Goal: Contribute content: Contribute content

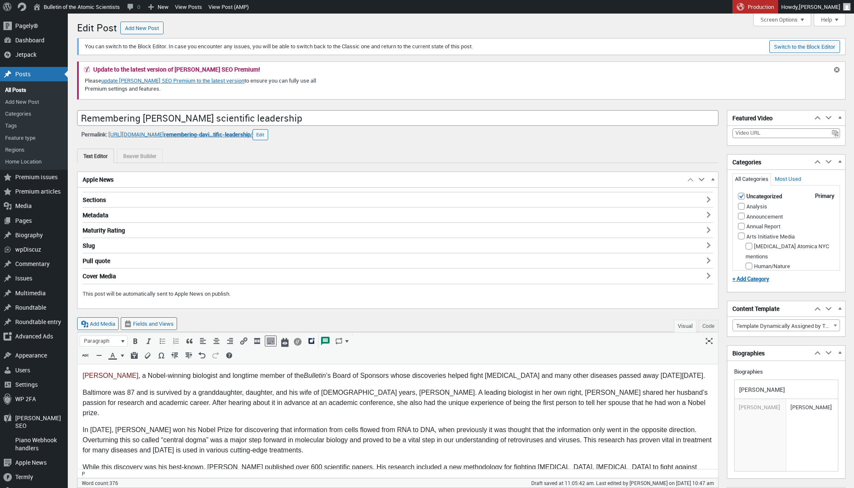
scroll to position [6, 0]
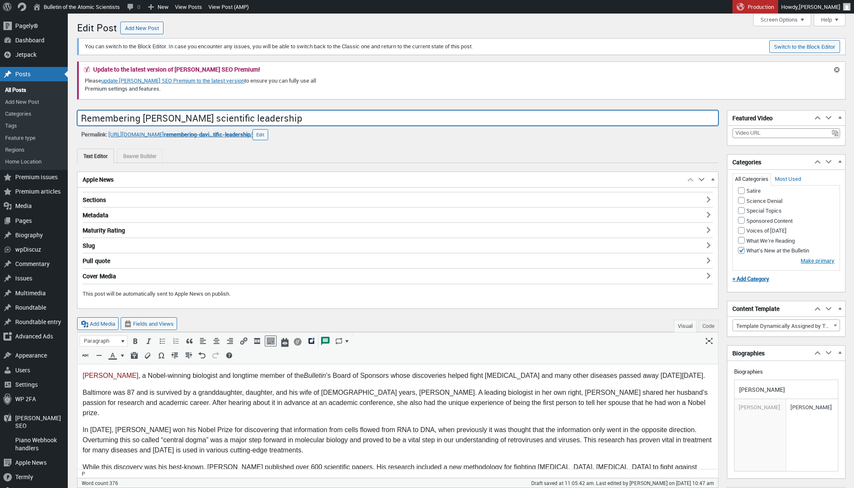
click at [321, 119] on input "Remembering [PERSON_NAME] scientific leadership" at bounding box center [398, 118] width 642 height 16
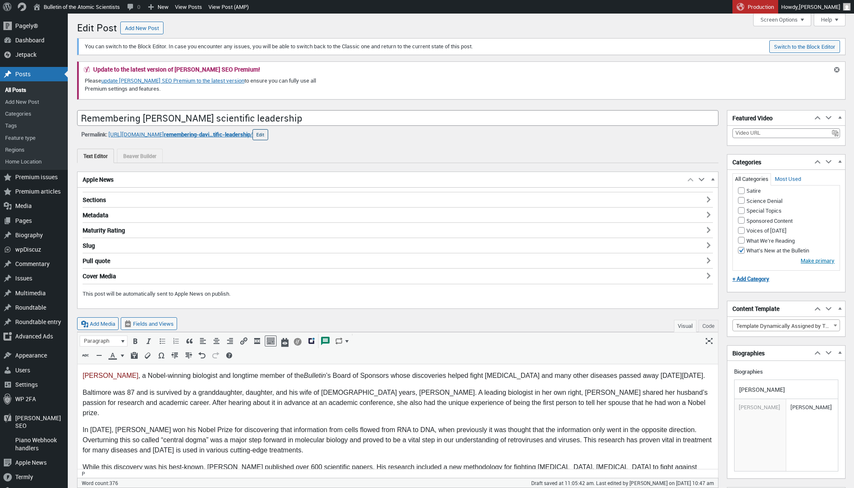
click at [268, 135] on button "Edit" at bounding box center [261, 134] width 16 height 11
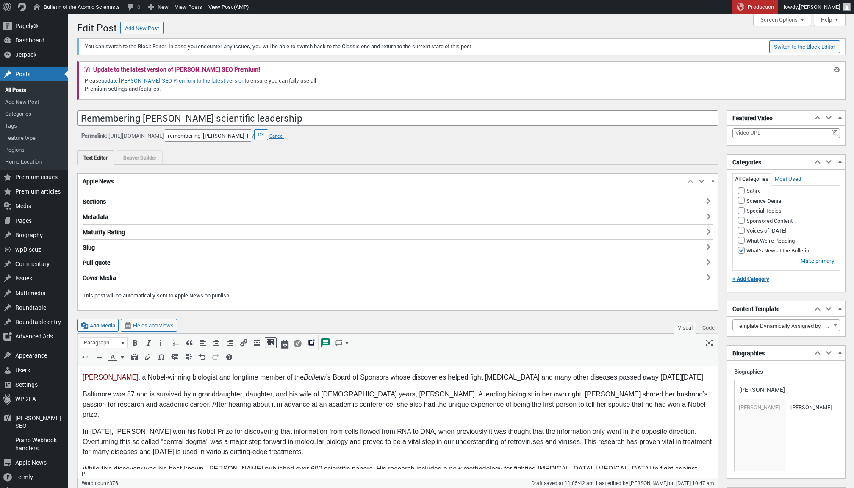
scroll to position [0, 61]
drag, startPoint x: 113, startPoint y: 134, endPoint x: 196, endPoint y: 138, distance: 83.1
click at [196, 138] on span "[URL][DOMAIN_NAME] URL Slug remembering-[PERSON_NAME]-baltimores-scientific-lea…" at bounding box center [181, 135] width 146 height 13
copy div "[URL][DOMAIN_NAME]"
click at [252, 136] on input "remembering-[PERSON_NAME]-baltimores-scientific-leadership" at bounding box center [208, 135] width 88 height 13
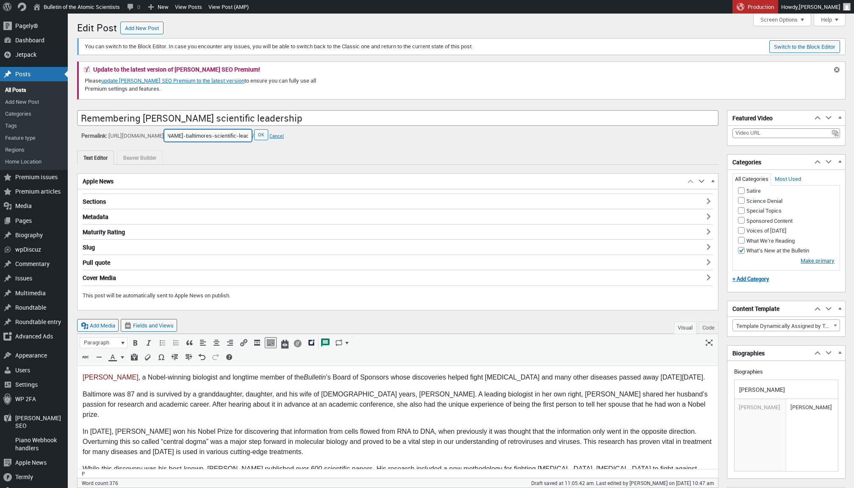
click at [252, 136] on input "remembering-[PERSON_NAME]-baltimores-scientific-leadership" at bounding box center [208, 135] width 88 height 13
click at [268, 132] on button "OK" at bounding box center [261, 134] width 14 height 11
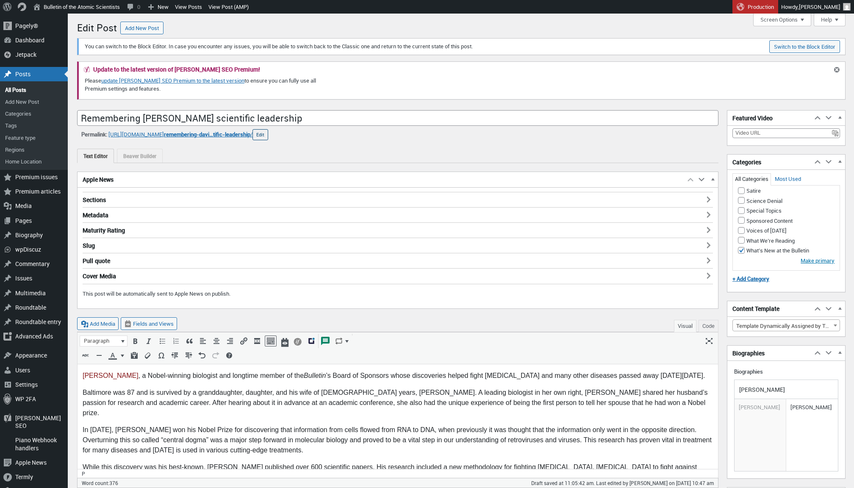
click at [268, 136] on button "Edit" at bounding box center [261, 134] width 16 height 11
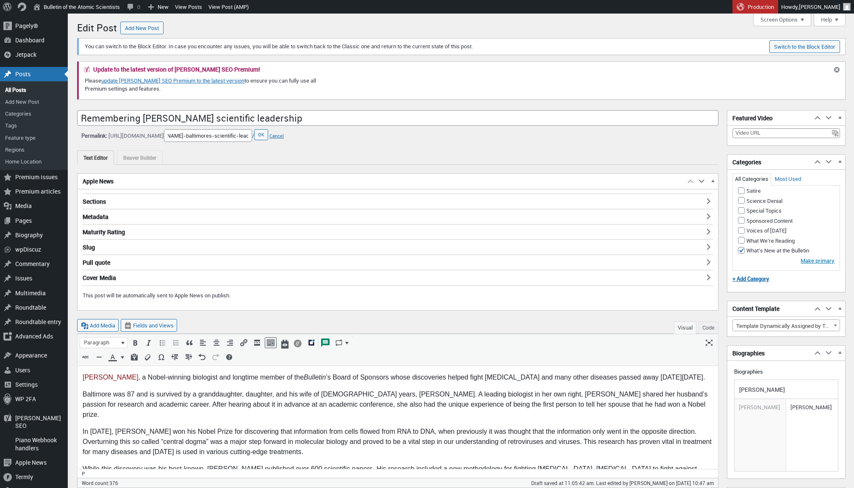
click at [252, 135] on input "remembering-[PERSON_NAME]-baltimores-scientific-leadership" at bounding box center [208, 135] width 88 height 13
click at [268, 136] on button "OK" at bounding box center [261, 134] width 14 height 11
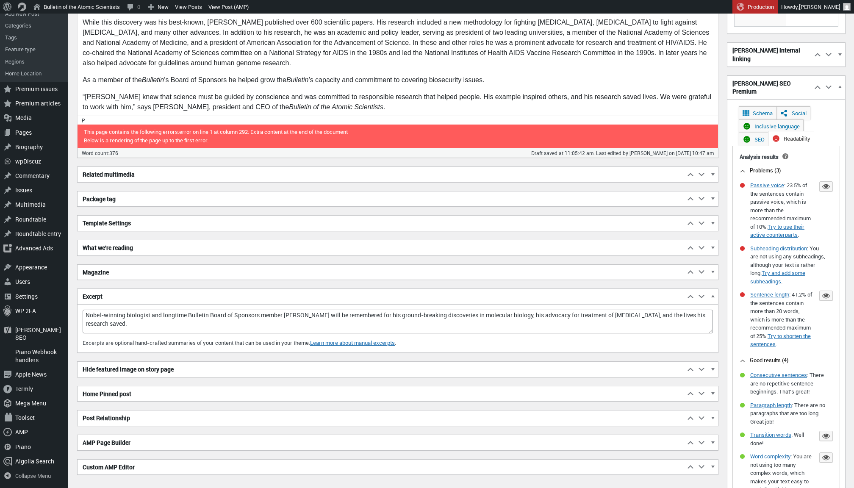
scroll to position [590, 0]
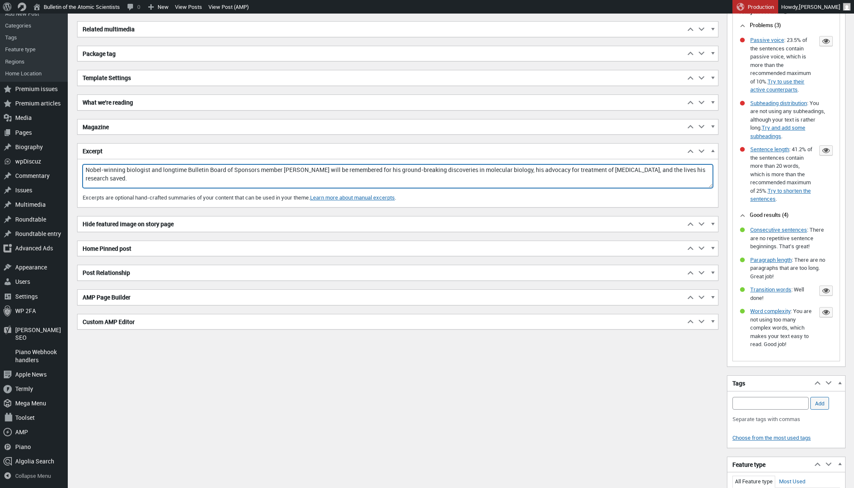
click at [116, 169] on textarea "Nobel-winning biologist and longtime Bulletin Board of Sponsors member [PERSON_…" at bounding box center [398, 176] width 631 height 24
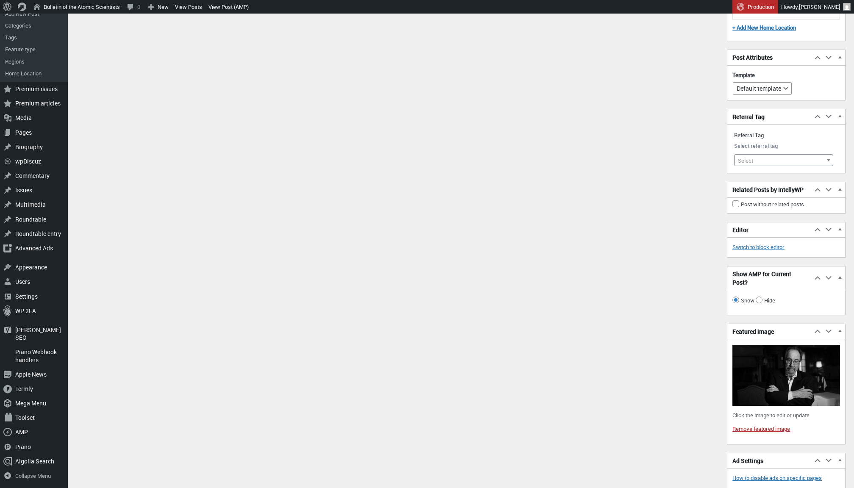
scroll to position [1588, 0]
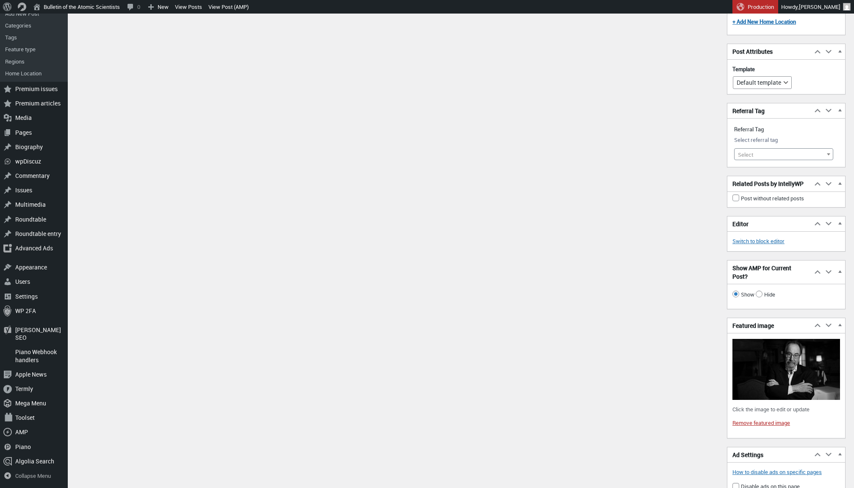
click at [767, 347] on img at bounding box center [787, 369] width 108 height 61
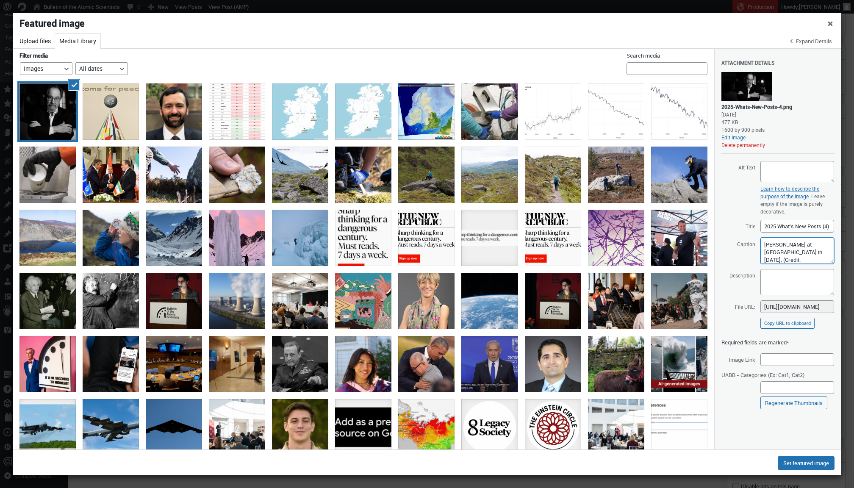
click at [779, 254] on textarea "[PERSON_NAME] at [GEOGRAPHIC_DATA] in [DATE]. (Credit: [PERSON_NAME] | CC BY-SA…" at bounding box center [798, 251] width 74 height 26
